Goal: Task Accomplishment & Management: Use online tool/utility

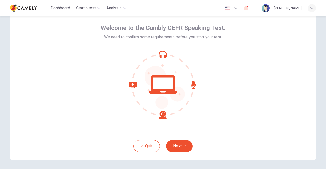
scroll to position [23, 0]
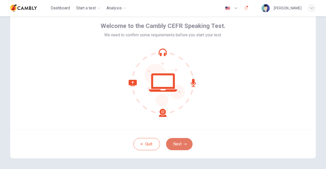
click at [181, 143] on button "Next" at bounding box center [179, 144] width 26 height 12
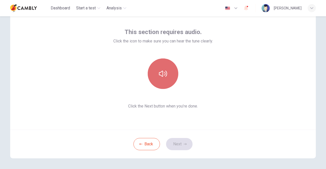
click at [165, 79] on button "button" at bounding box center [163, 74] width 31 height 31
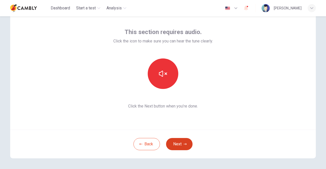
click at [172, 144] on button "Next" at bounding box center [179, 144] width 26 height 12
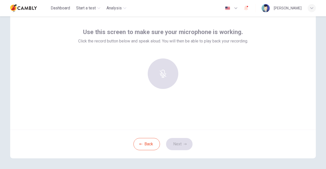
click at [156, 111] on div "Use this screen to make sure your microphone is working. Click the record butto…" at bounding box center [163, 69] width 306 height 122
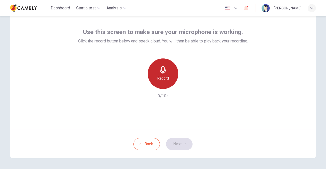
click at [163, 77] on h6 "Record" at bounding box center [162, 78] width 11 height 6
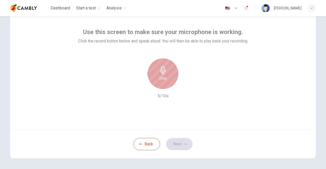
click at [162, 78] on h6 "Stop" at bounding box center [163, 78] width 8 height 6
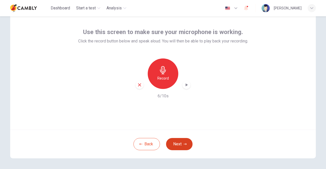
click at [182, 146] on button "Next" at bounding box center [179, 144] width 26 height 12
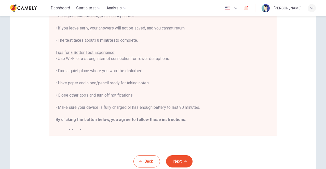
scroll to position [77, 0]
click at [179, 159] on button "Next" at bounding box center [179, 161] width 26 height 12
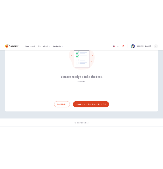
scroll to position [43, 0]
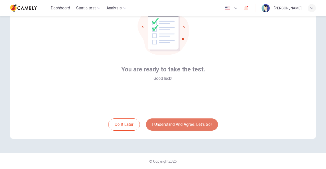
click at [174, 124] on button "I understand and agree. Let’s go!" at bounding box center [182, 125] width 72 height 12
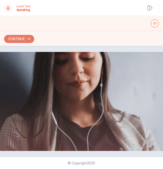
click at [24, 38] on button "Continue" at bounding box center [19, 39] width 30 height 8
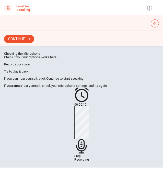
click at [78, 154] on icon at bounding box center [81, 146] width 10 height 15
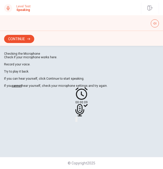
scroll to position [23, 0]
click at [82, 127] on icon "Play Audio" at bounding box center [79, 124] width 5 height 6
click at [79, 116] on icon at bounding box center [81, 110] width 12 height 12
click at [81, 116] on icon at bounding box center [79, 110] width 9 height 12
click at [87, 122] on div "00:00:09" at bounding box center [81, 105] width 12 height 34
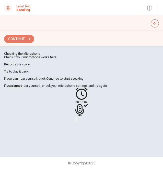
click at [15, 38] on button "Continue" at bounding box center [19, 39] width 30 height 8
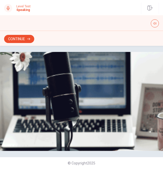
scroll to position [37, 0]
click at [17, 38] on button "Continue" at bounding box center [19, 39] width 30 height 8
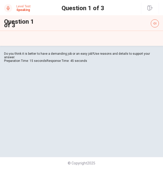
click at [57, 63] on div at bounding box center [81, 63] width 154 height 0
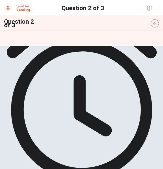
scroll to position [15, 0]
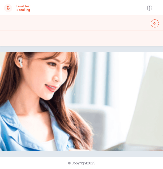
click at [57, 119] on img at bounding box center [81, 101] width 163 height 99
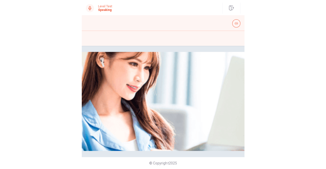
scroll to position [37, 0]
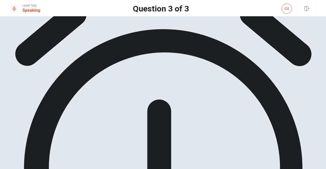
scroll to position [16, 0]
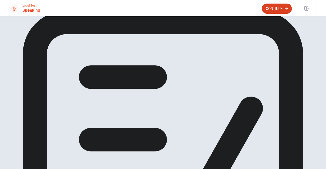
click at [271, 12] on button "Continue" at bounding box center [277, 9] width 30 height 10
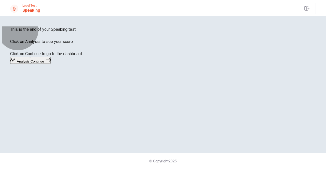
click at [51, 64] on button "Continue" at bounding box center [40, 60] width 21 height 7
